Goal: Task Accomplishment & Management: Complete application form

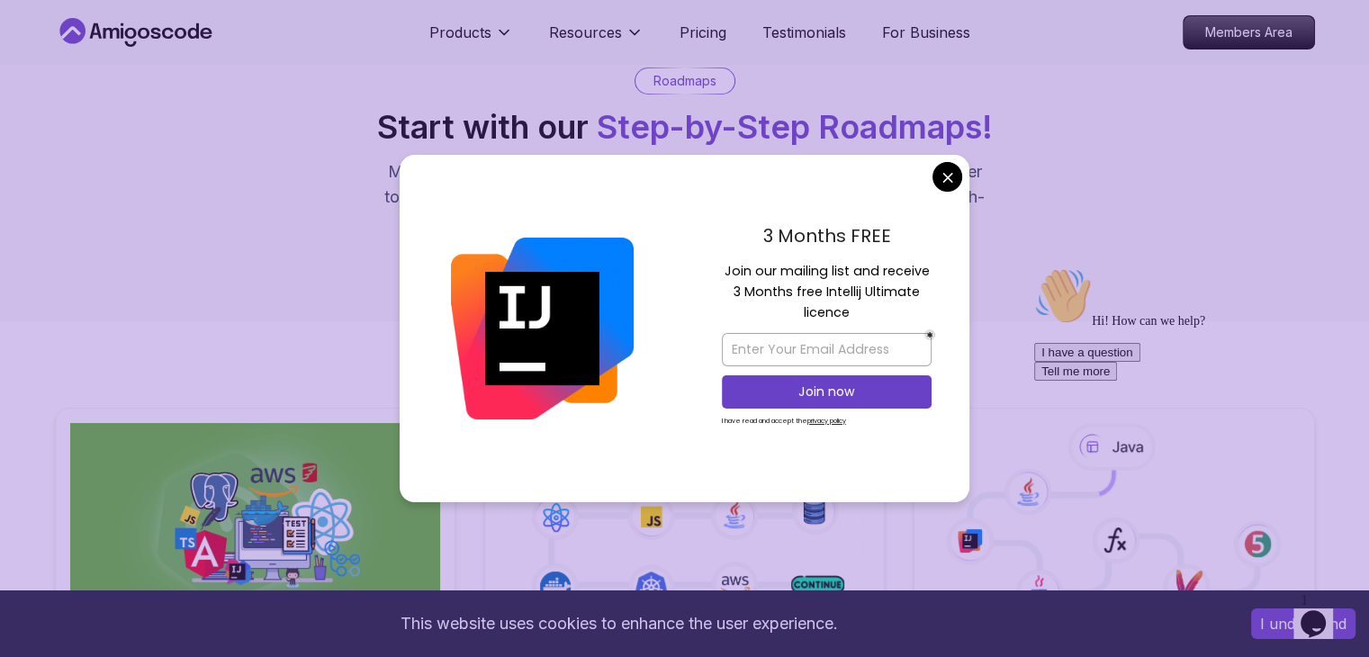
scroll to position [180, 0]
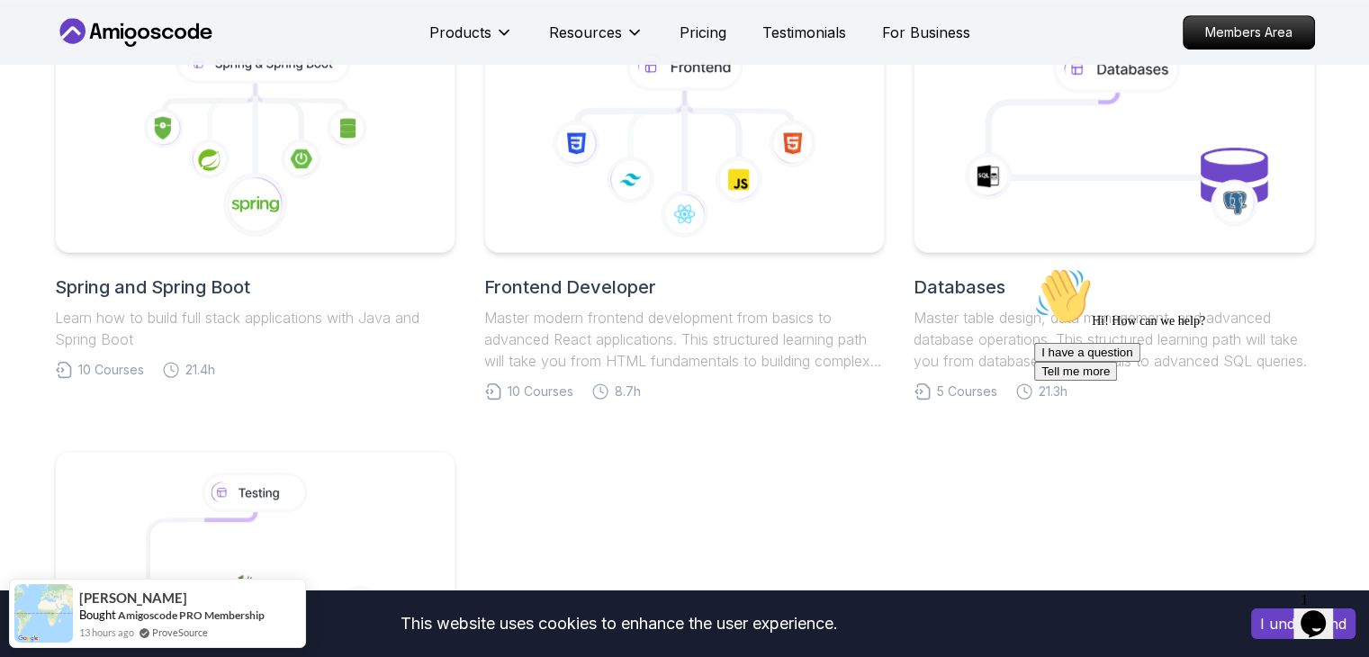
scroll to position [900, 0]
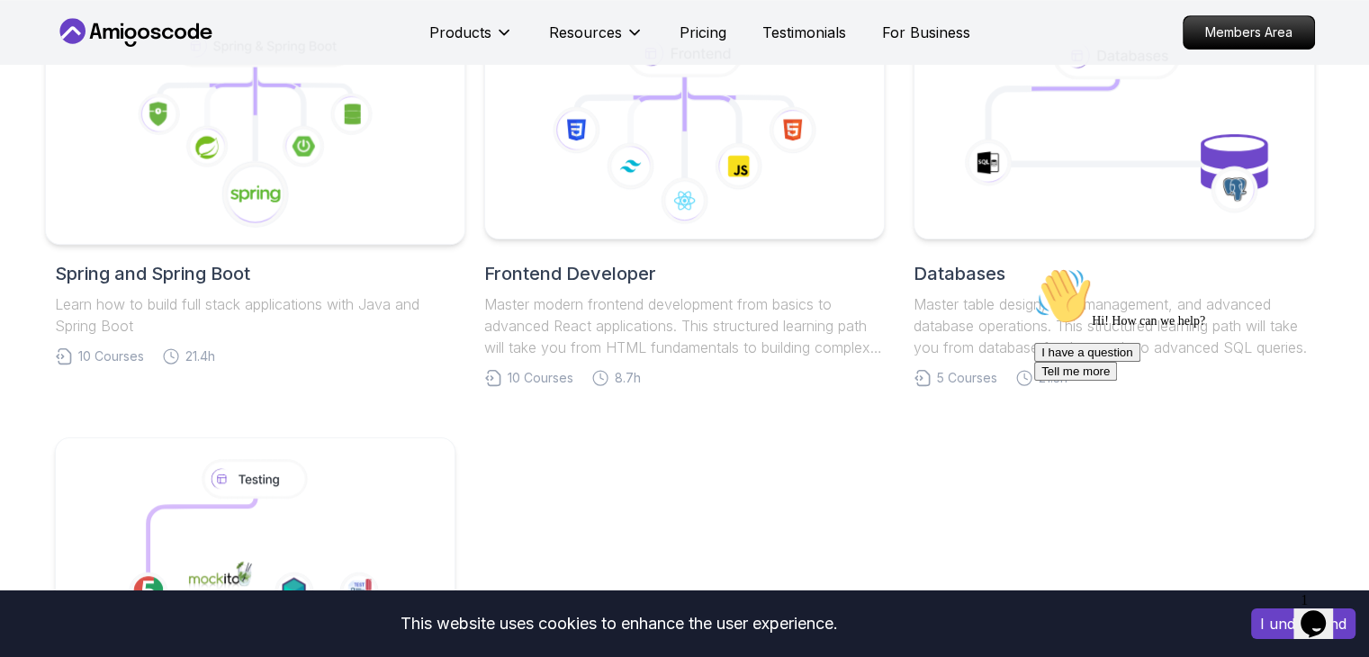
click at [299, 198] on icon at bounding box center [254, 127] width 389 height 204
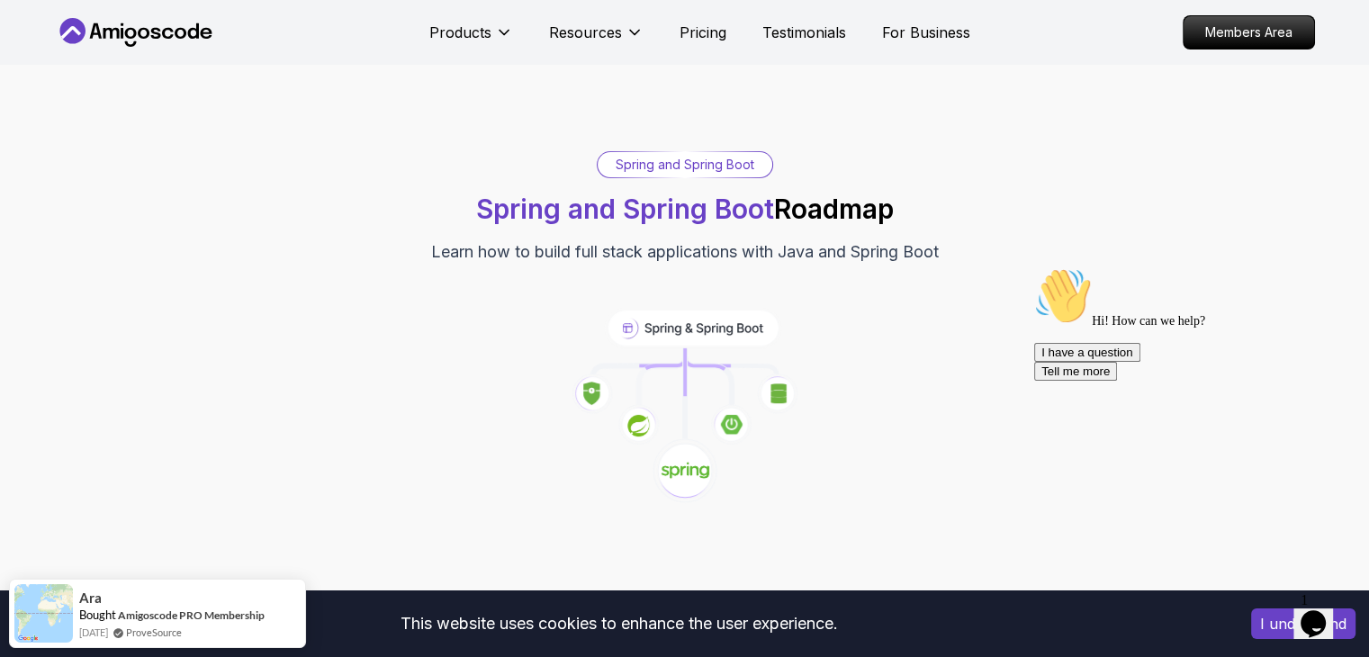
click at [1034, 267] on icon "Chat attention grabber" at bounding box center [1034, 267] width 0 height 0
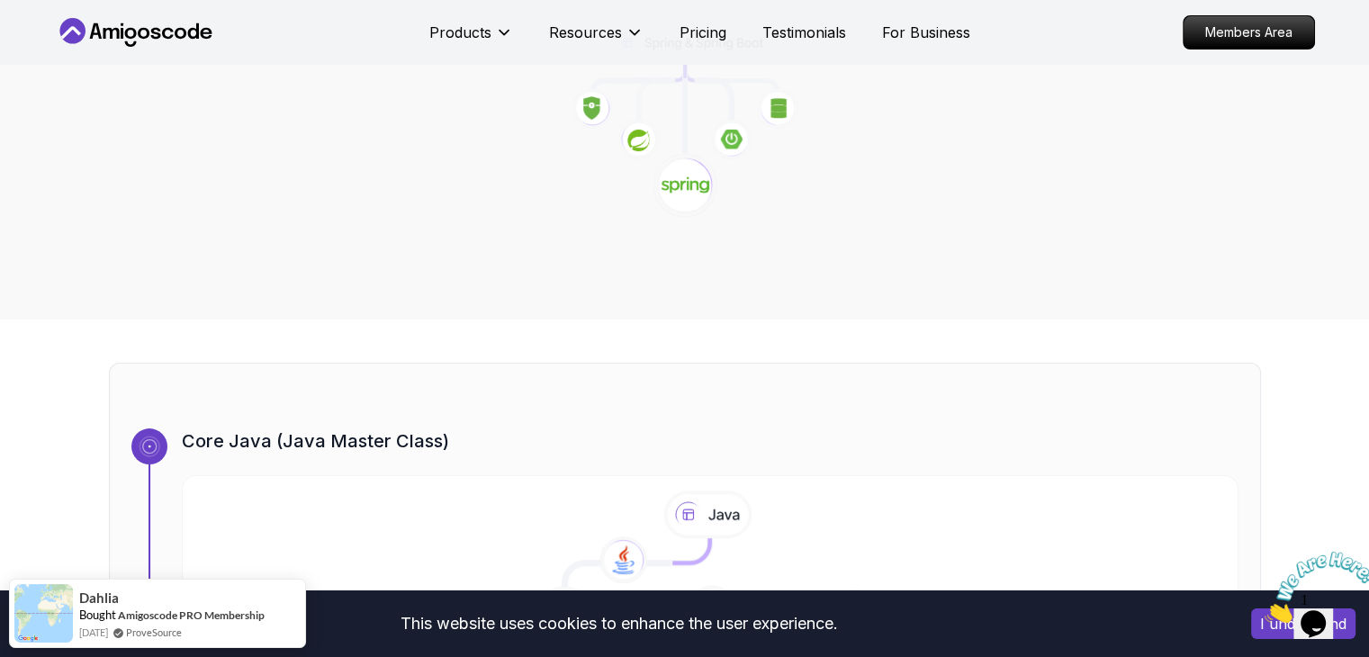
scroll to position [450, 0]
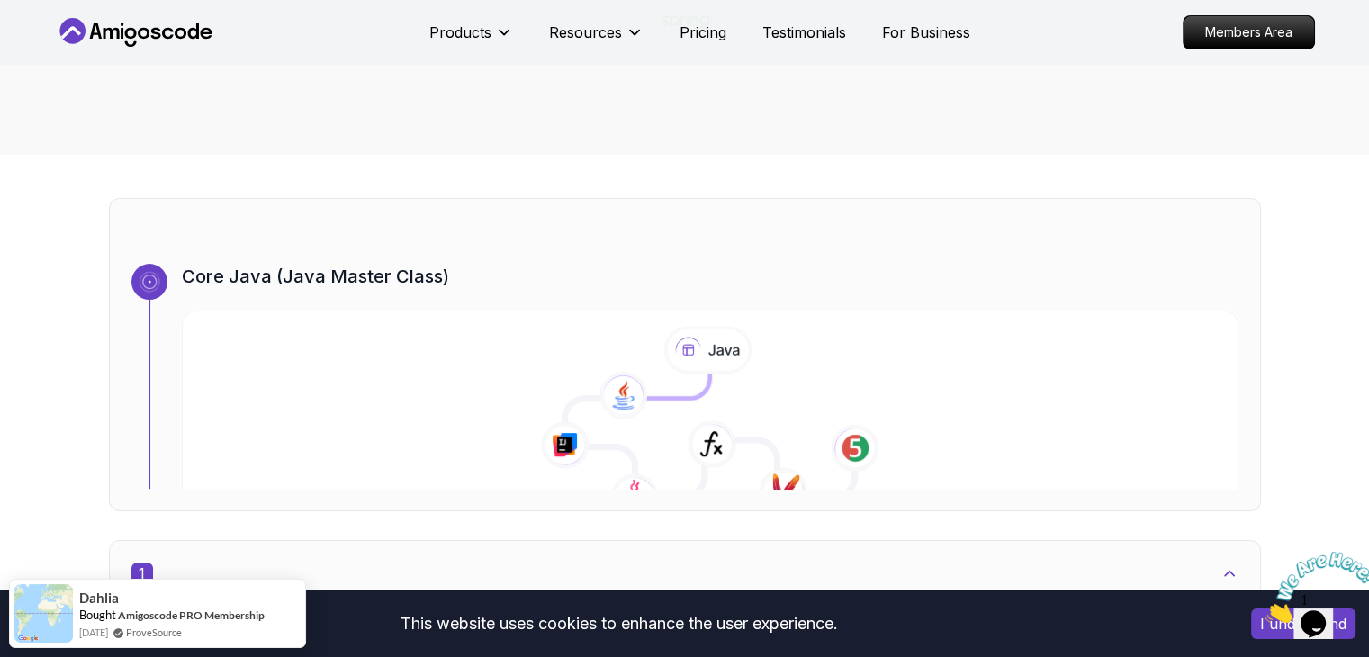
click at [1335, 620] on img at bounding box center [1320, 587] width 112 height 71
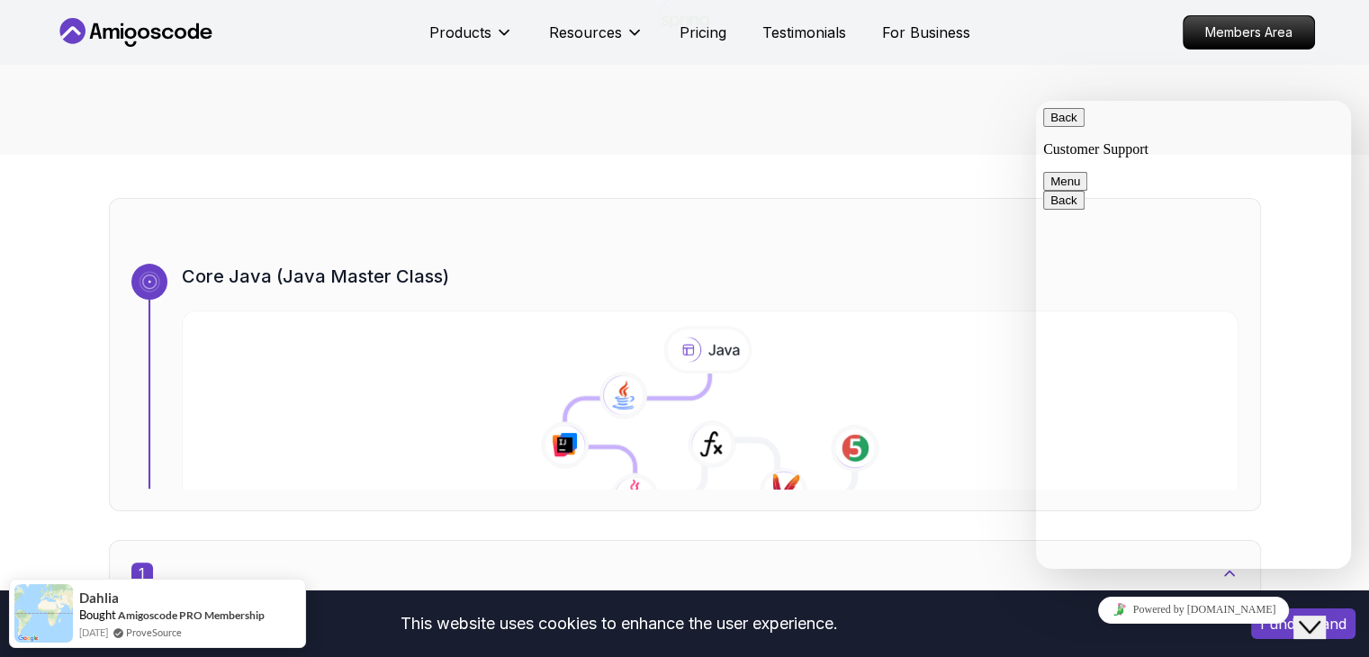
click at [1320, 619] on div "Close Chat This icon closes the chat window." at bounding box center [1309, 627] width 22 height 22
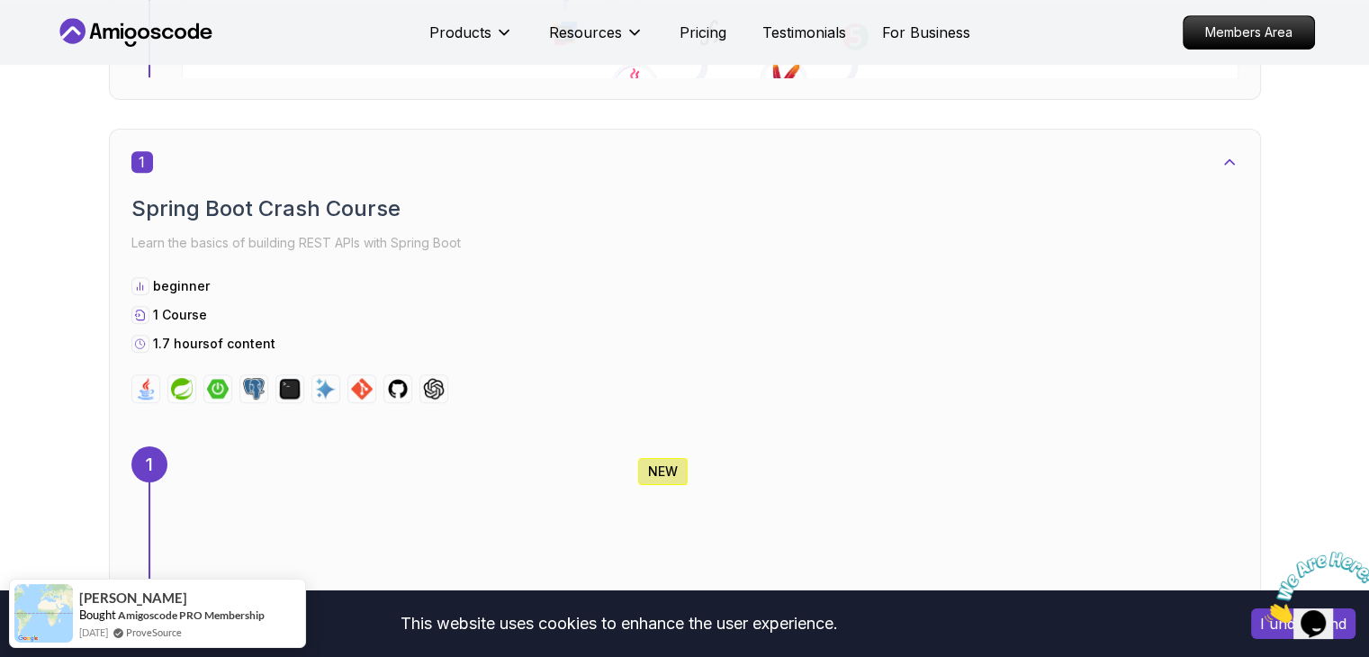
scroll to position [540, 0]
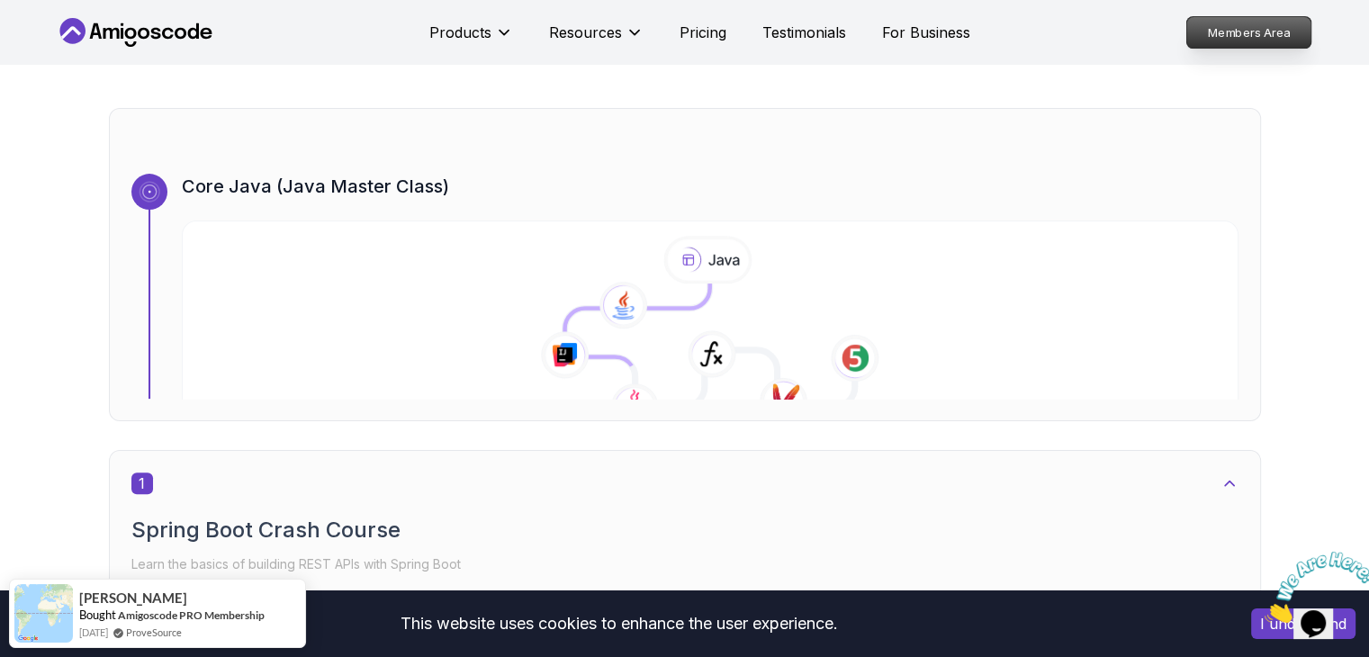
click at [1220, 29] on p "Members Area" at bounding box center [1248, 32] width 124 height 31
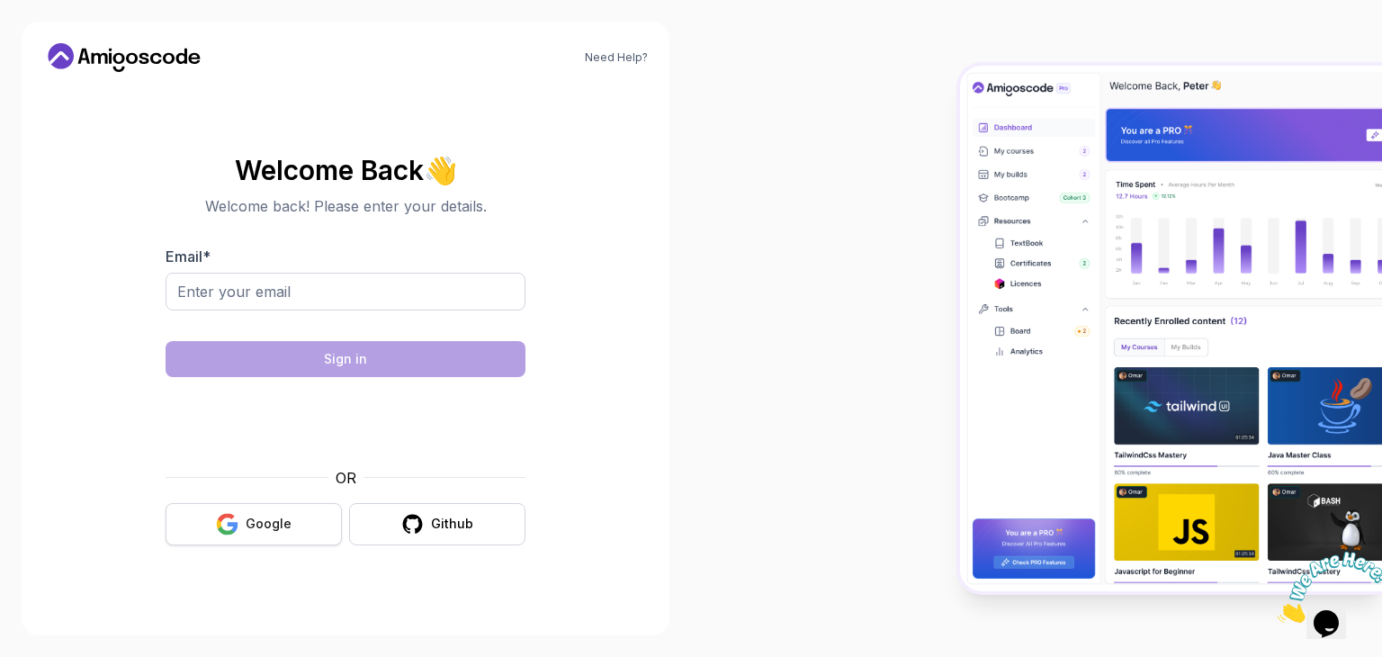
click at [240, 541] on button "Google" at bounding box center [254, 524] width 176 height 42
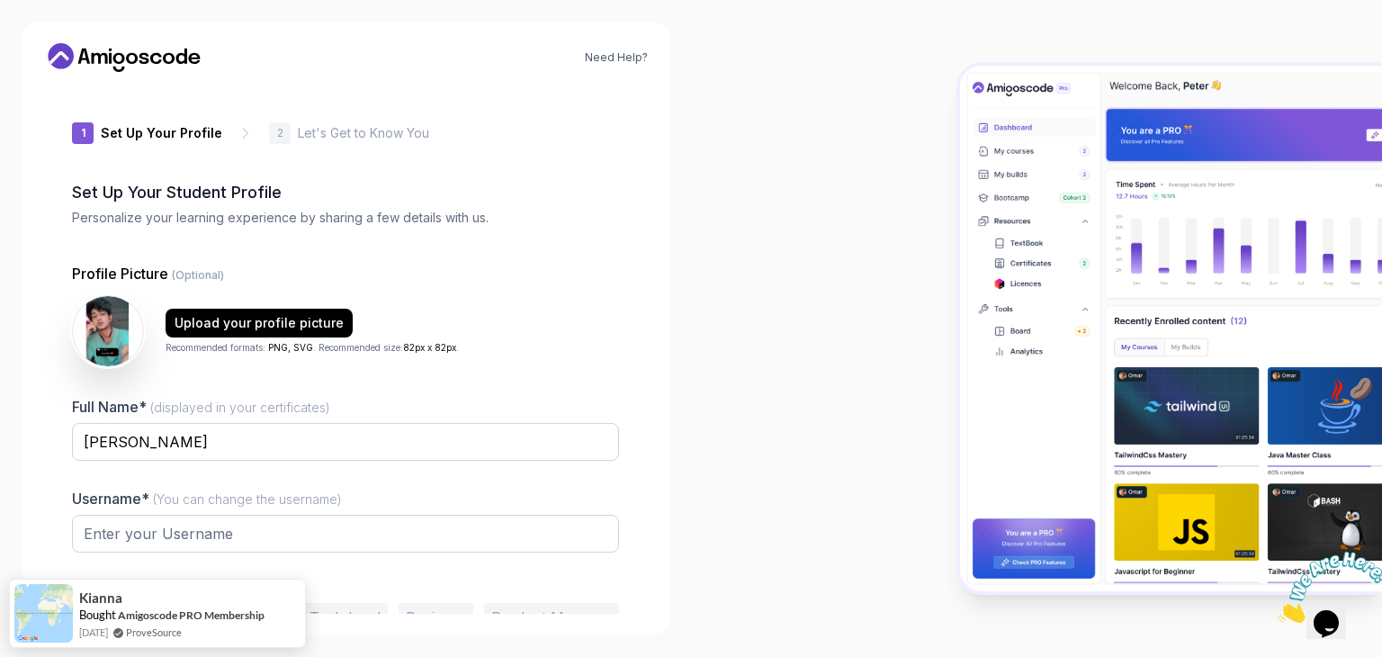
type input "brighttiger62b16"
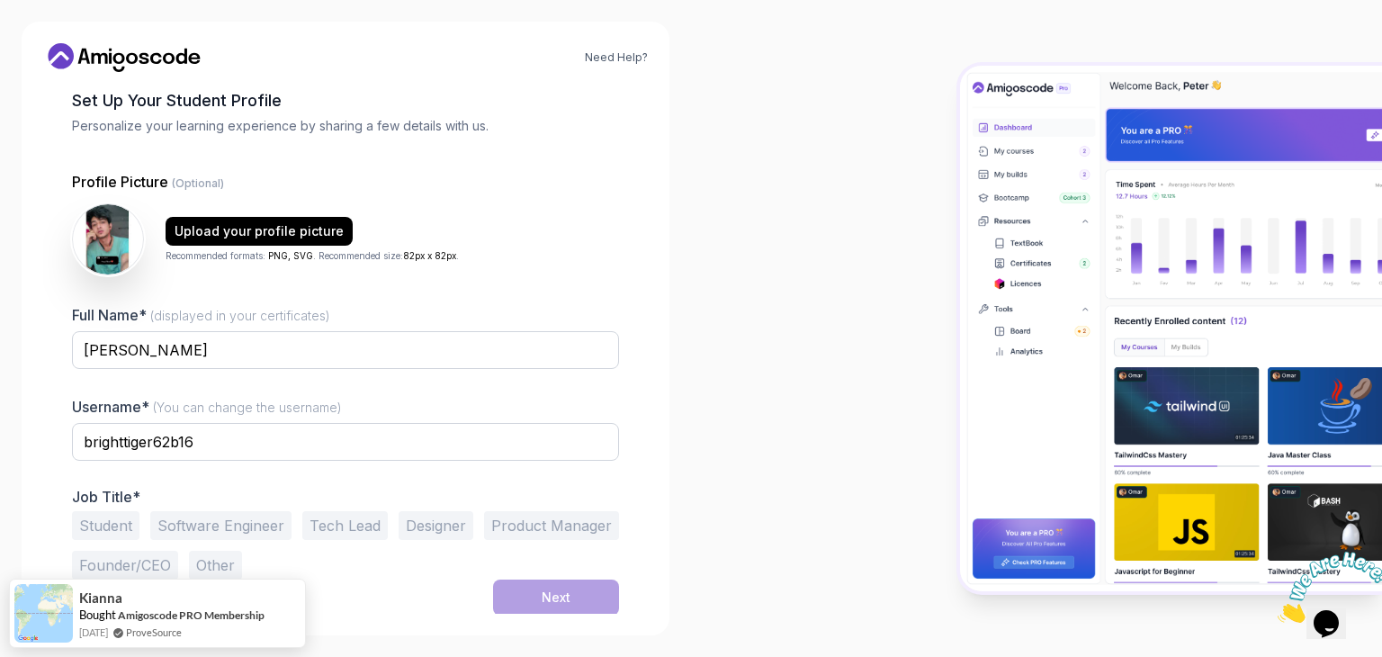
scroll to position [94, 0]
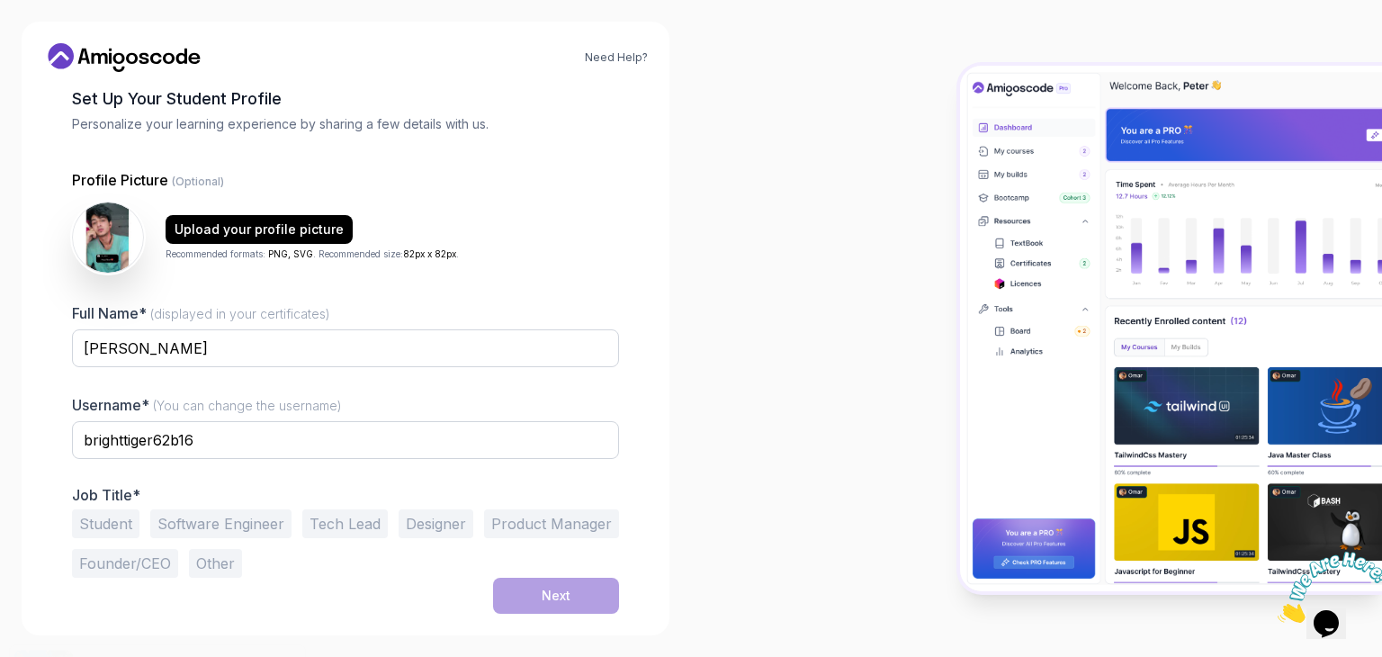
click at [125, 519] on button "Student" at bounding box center [105, 523] width 67 height 29
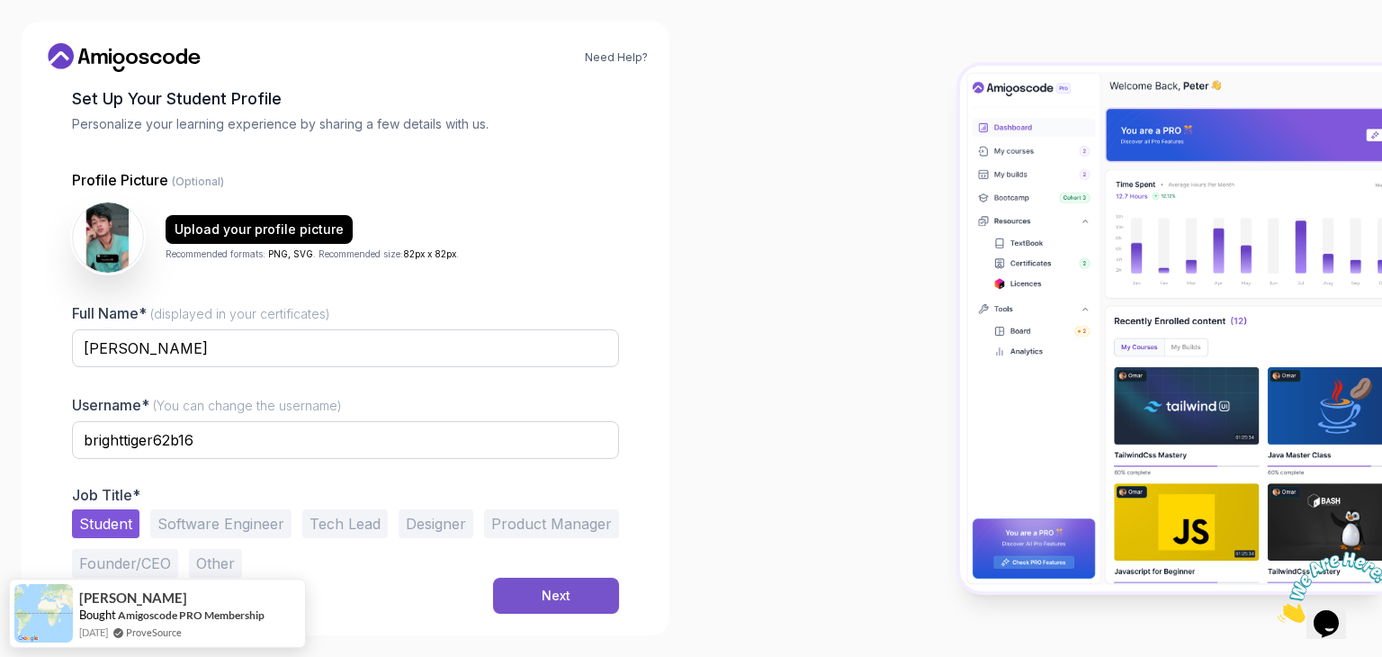
click at [571, 606] on button "Next" at bounding box center [556, 596] width 126 height 36
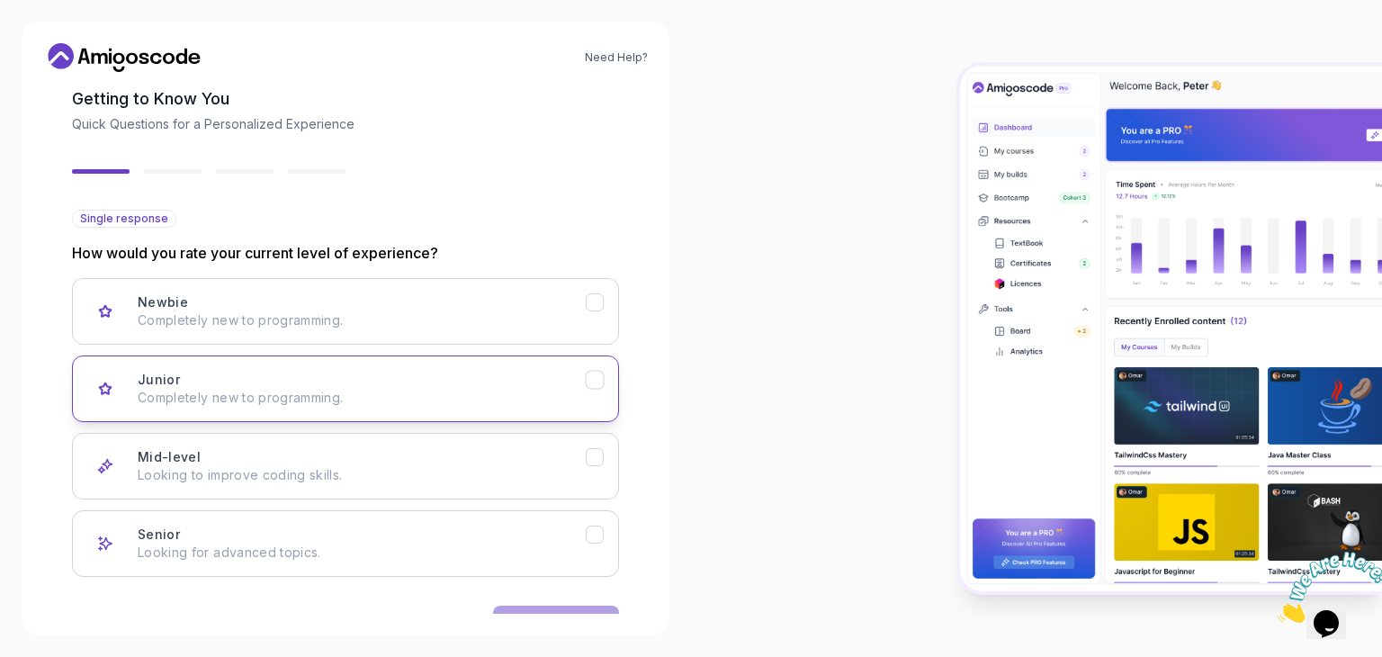
click at [391, 411] on button "Junior Completely new to programming." at bounding box center [345, 388] width 547 height 67
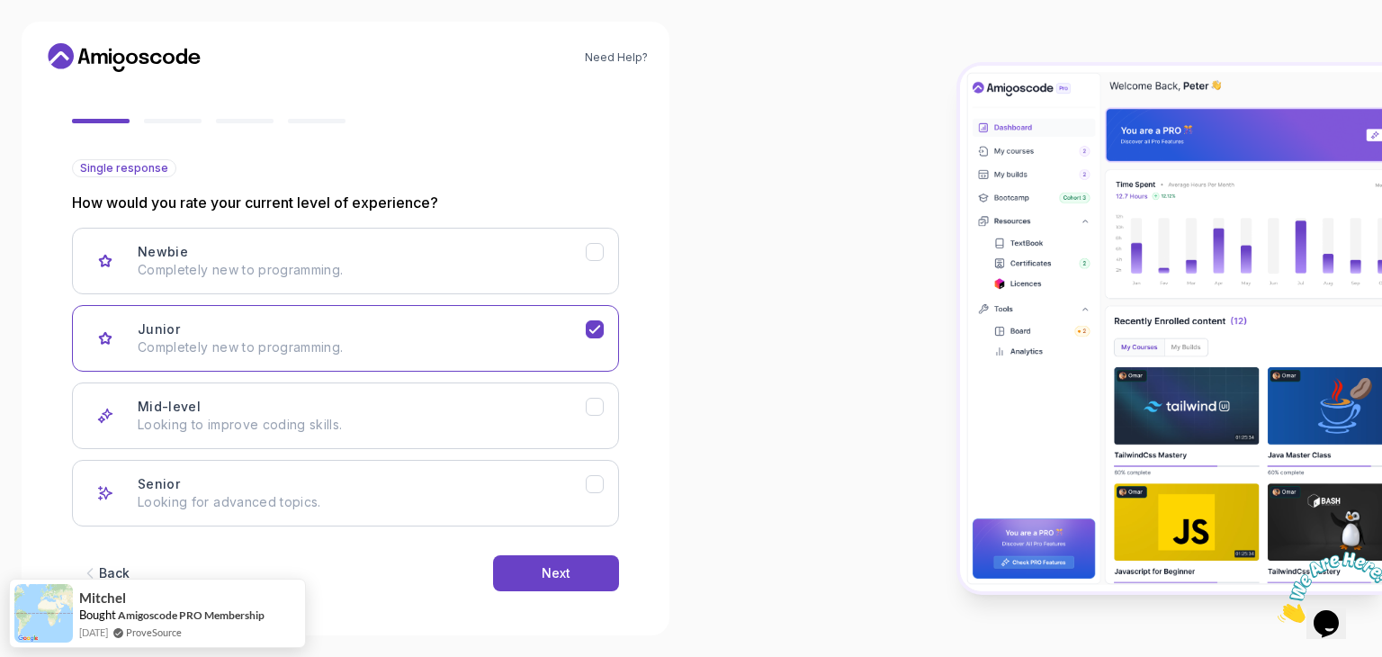
scroll to position [148, 0]
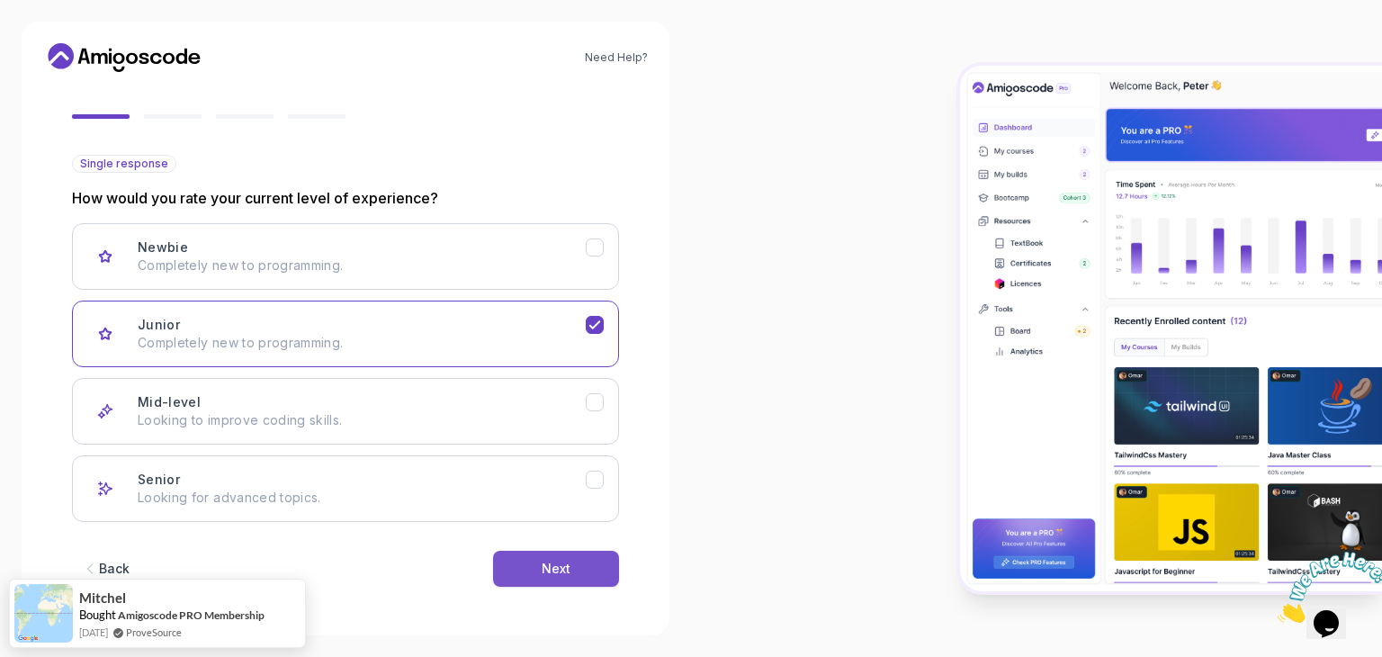
click at [576, 557] on button "Next" at bounding box center [556, 569] width 126 height 36
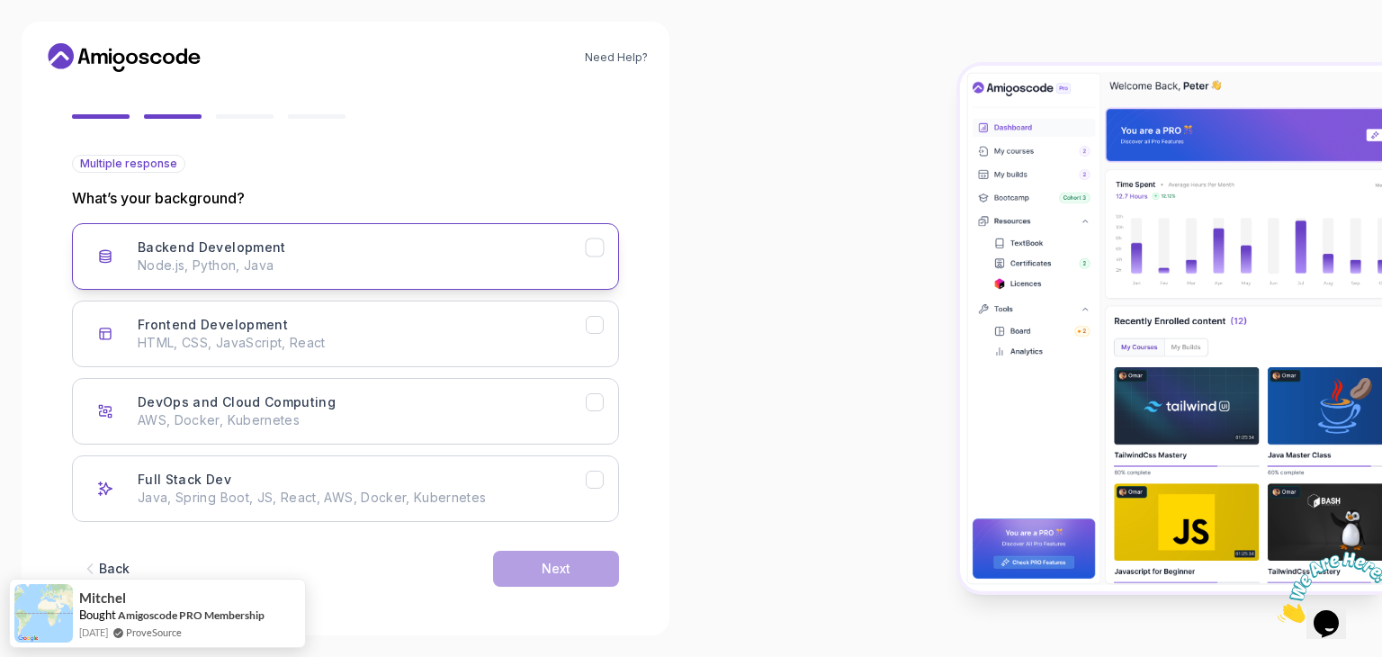
click at [419, 261] on p "Node.js, Python, Java" at bounding box center [362, 265] width 448 height 18
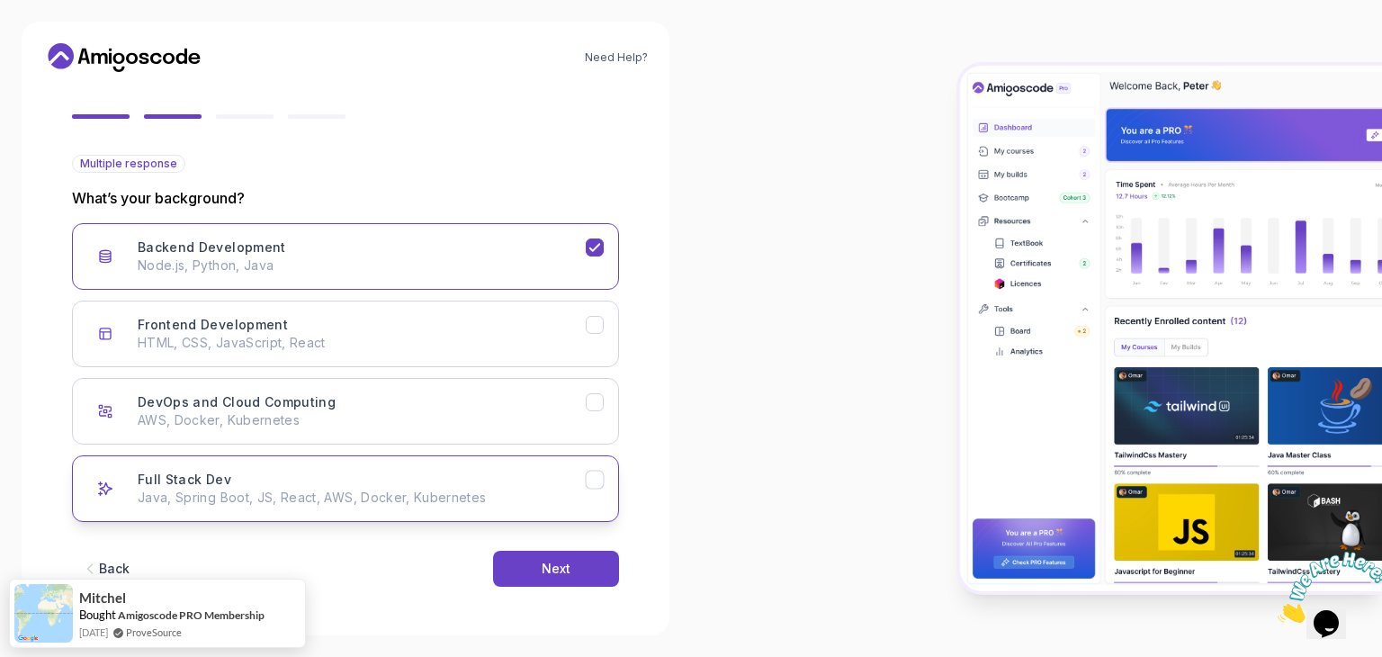
click at [412, 503] on p "Java, Spring Boot, JS, React, AWS, Docker, Kubernetes" at bounding box center [362, 498] width 448 height 18
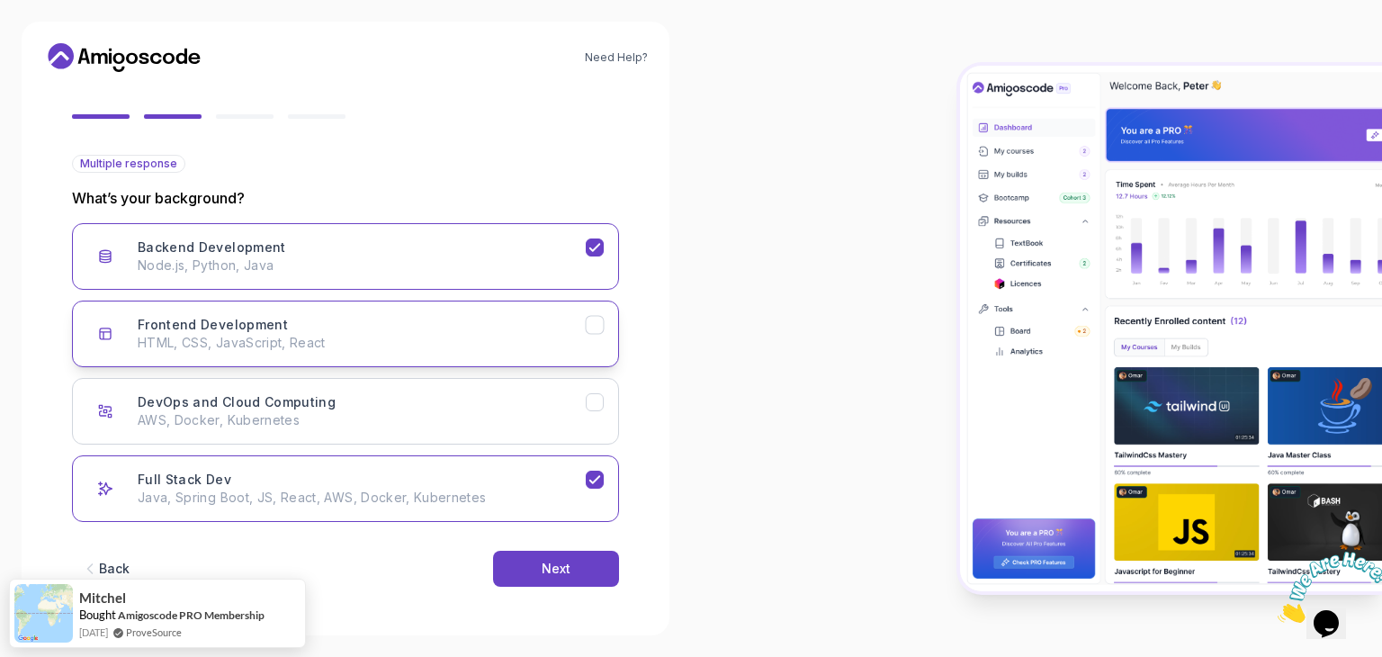
click at [428, 337] on p "HTML, CSS, JavaScript, React" at bounding box center [362, 343] width 448 height 18
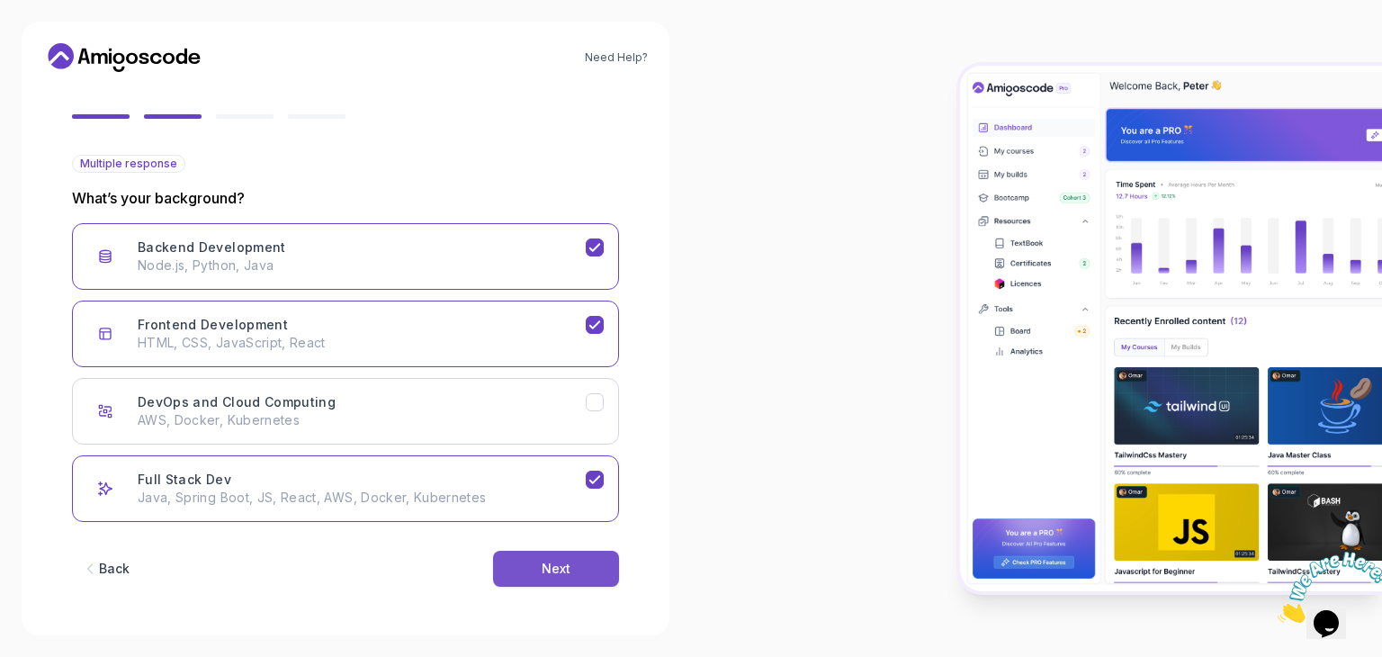
click at [550, 560] on div "Next" at bounding box center [556, 569] width 29 height 18
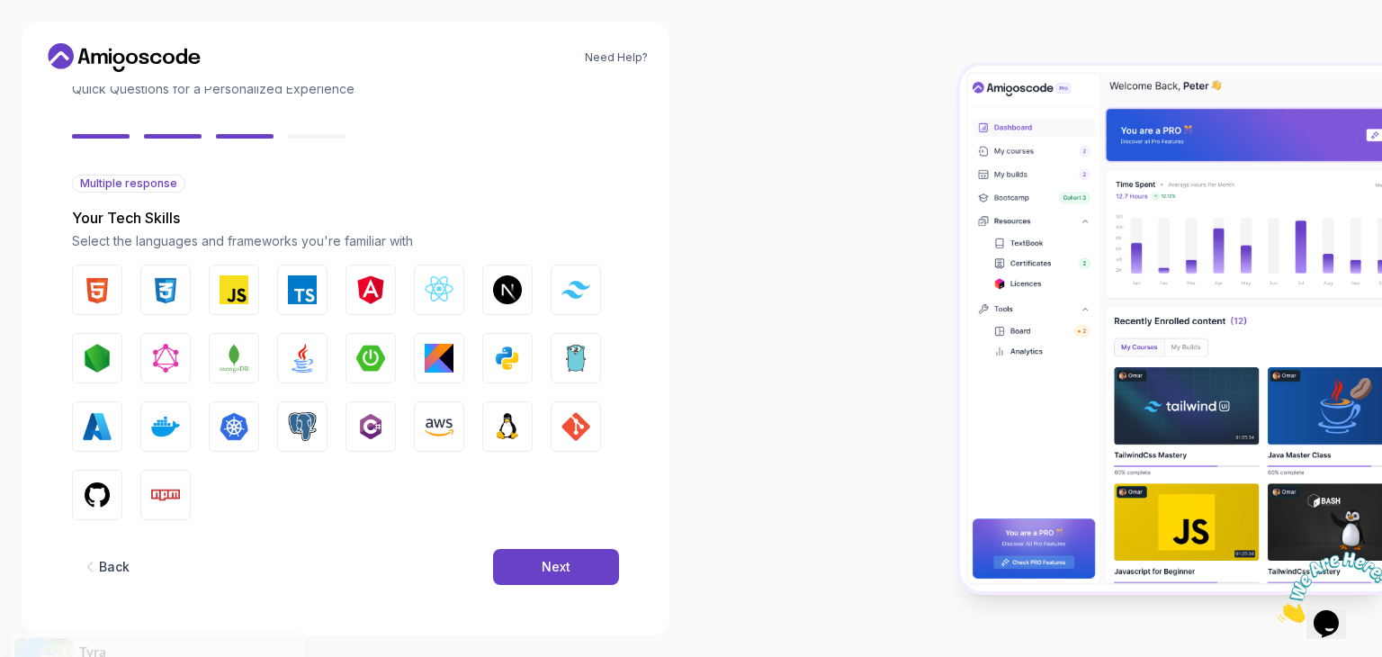
click at [550, 559] on div "Next" at bounding box center [556, 567] width 29 height 18
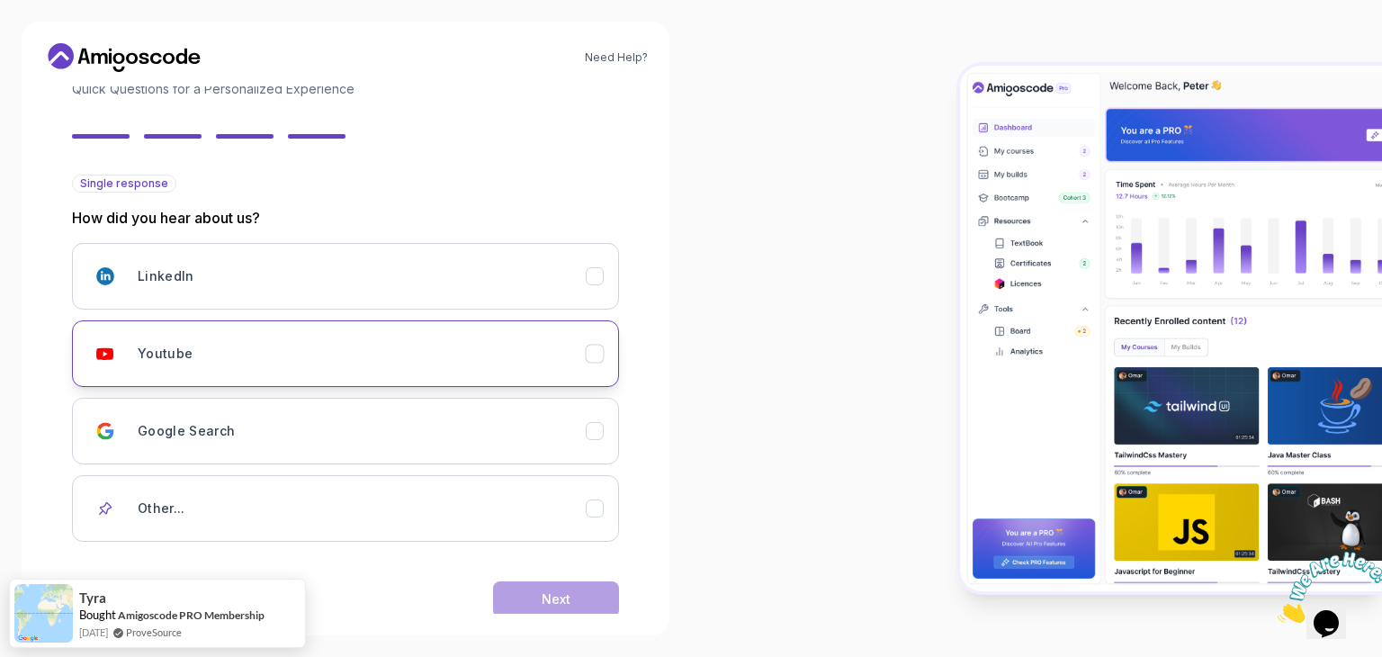
click at [373, 353] on div "Youtube" at bounding box center [362, 354] width 448 height 36
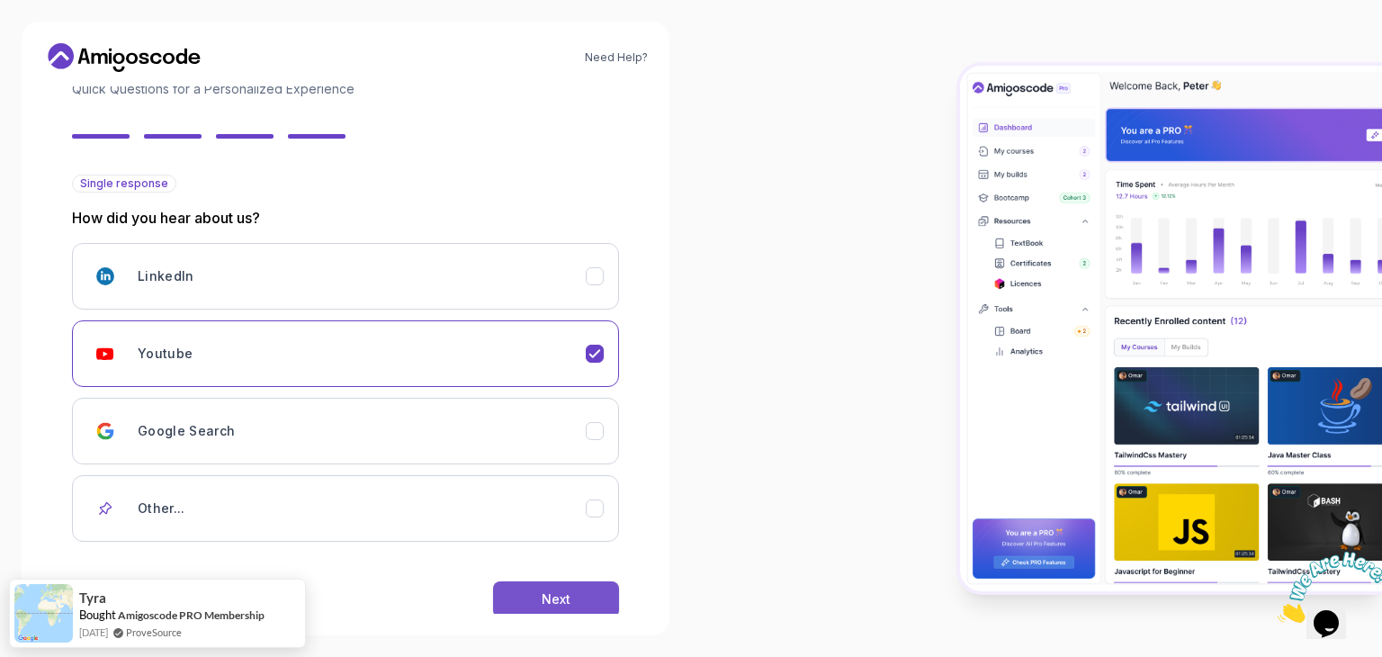
click at [554, 606] on div "Next" at bounding box center [556, 599] width 29 height 18
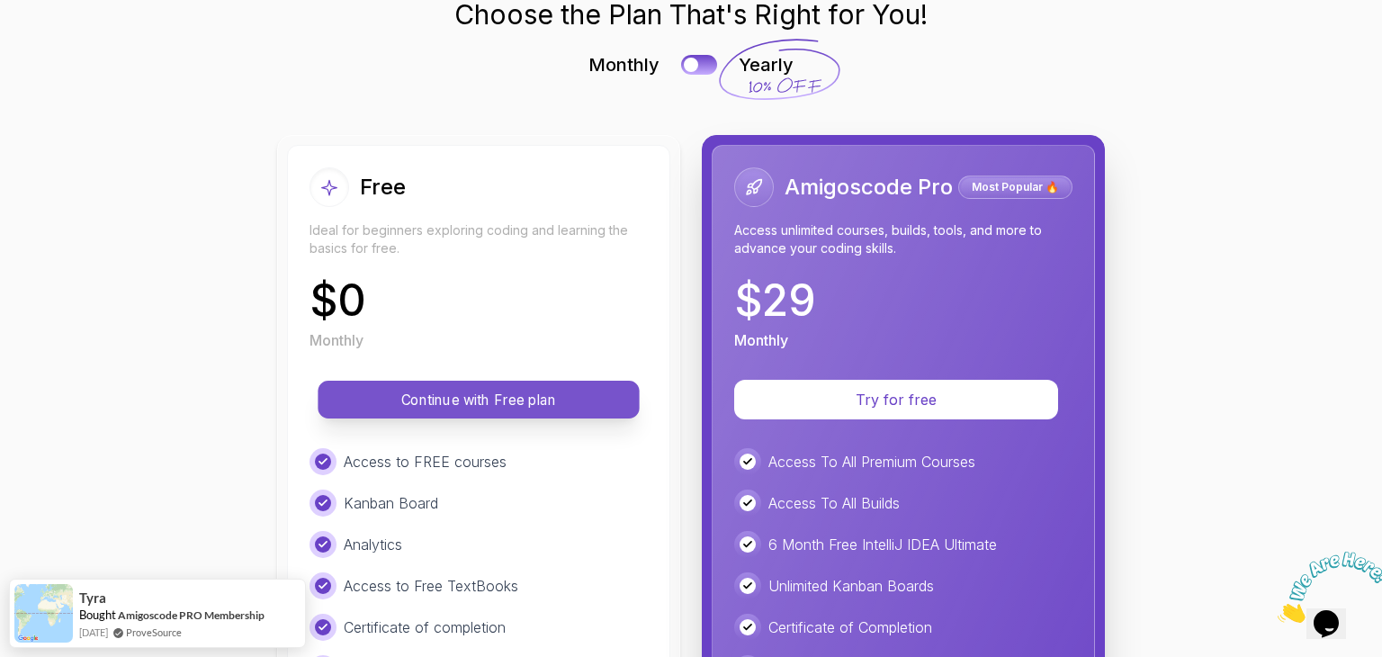
scroll to position [90, 0]
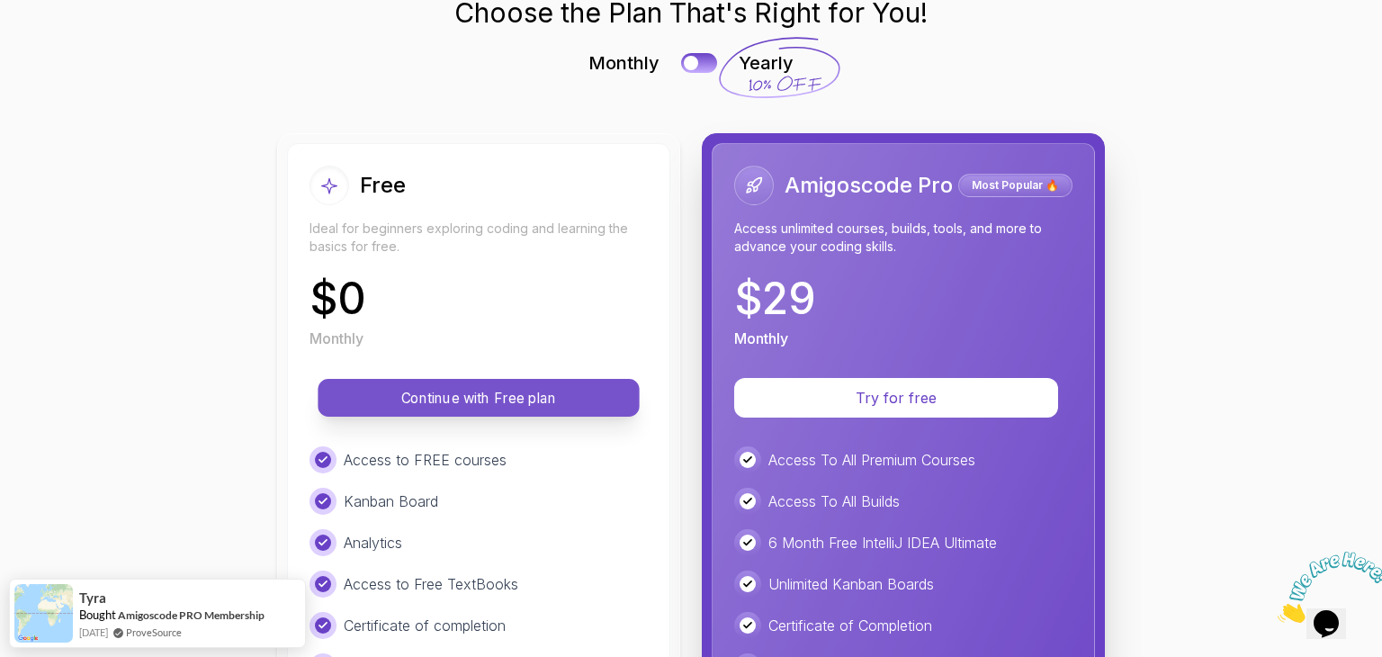
click at [535, 407] on p "Continue with Free plan" at bounding box center [478, 398] width 281 height 21
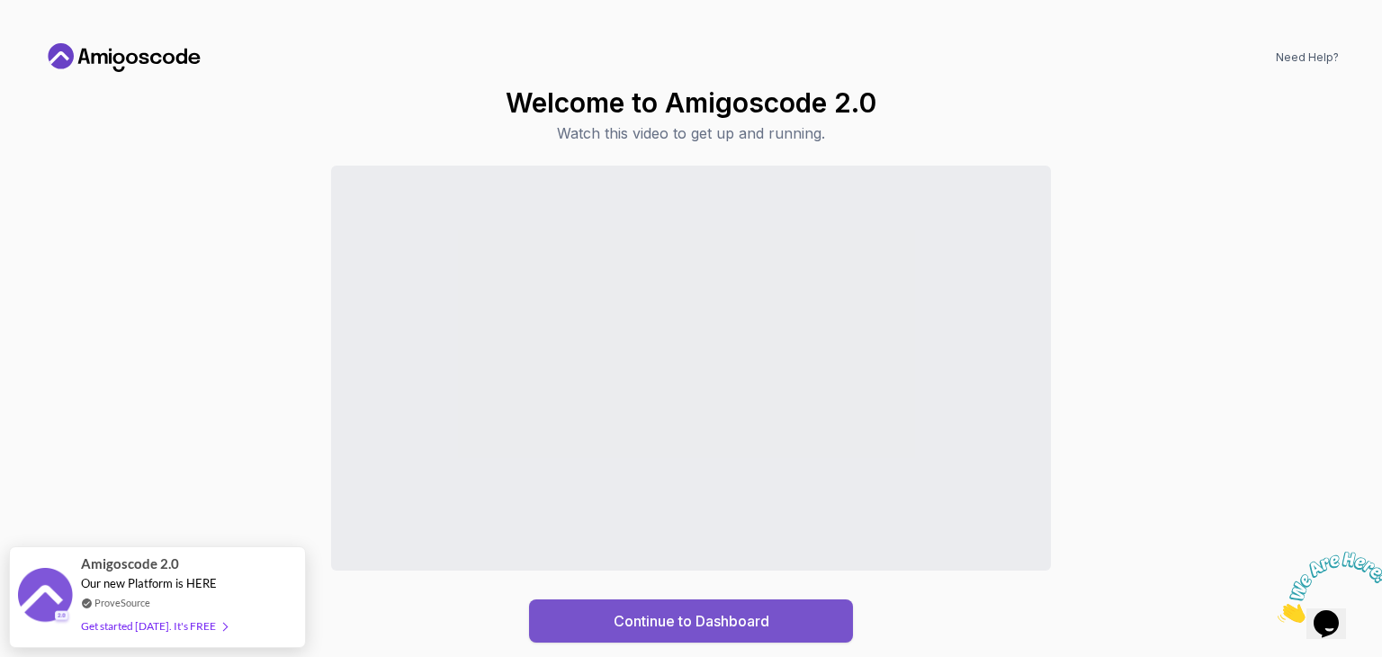
click at [691, 618] on div "Continue to Dashboard" at bounding box center [692, 621] width 156 height 22
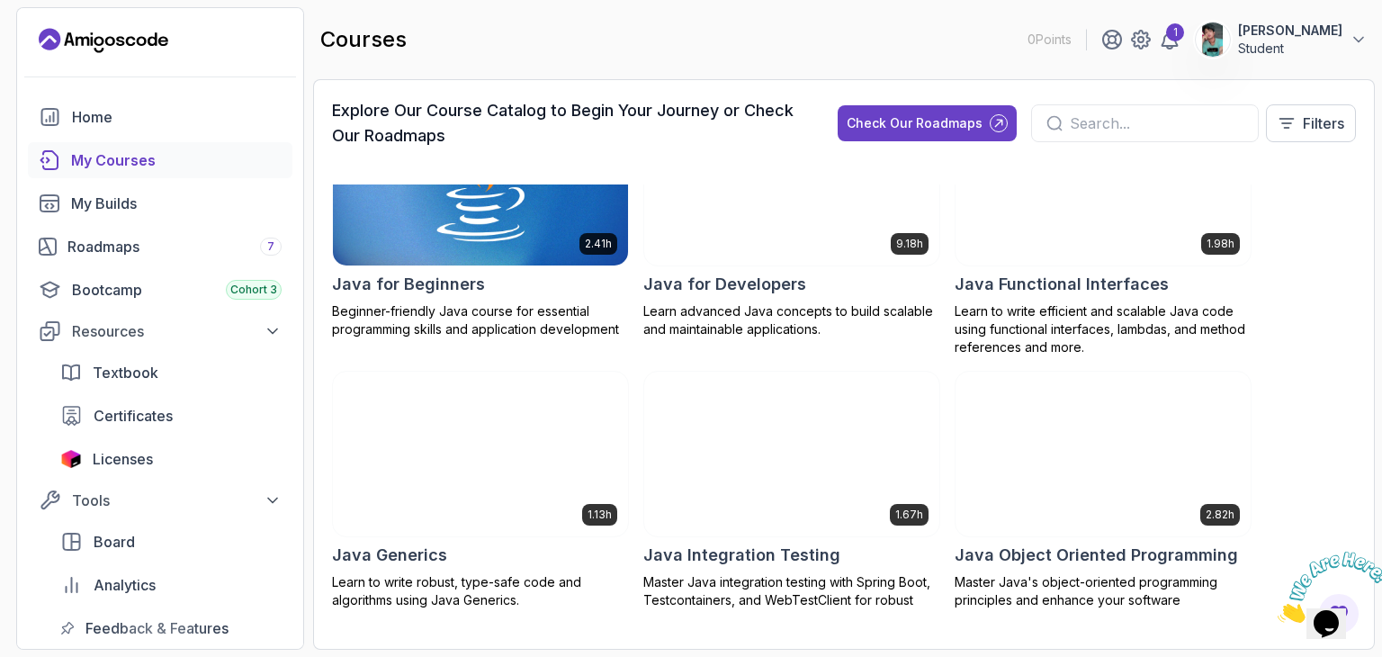
scroll to position [1440, 0]
